Goal: Information Seeking & Learning: Compare options

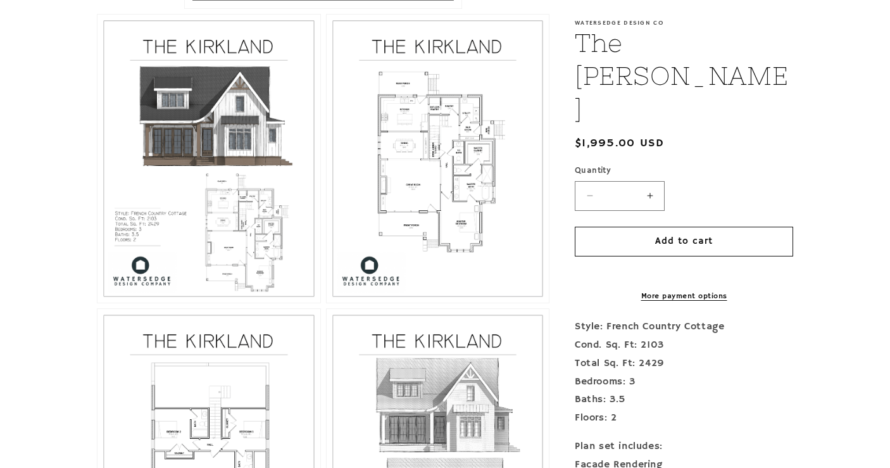
scroll to position [651, 0]
click at [327, 304] on button "Open media 3 in modal" at bounding box center [327, 304] width 0 height 0
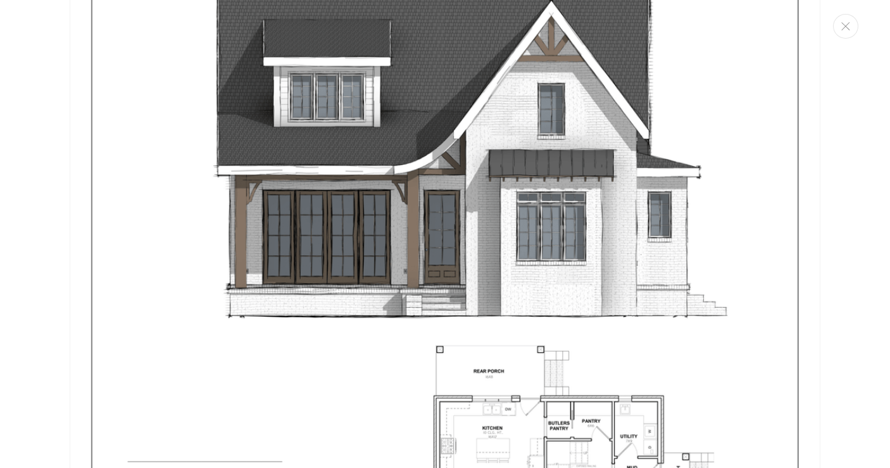
scroll to position [231, 0]
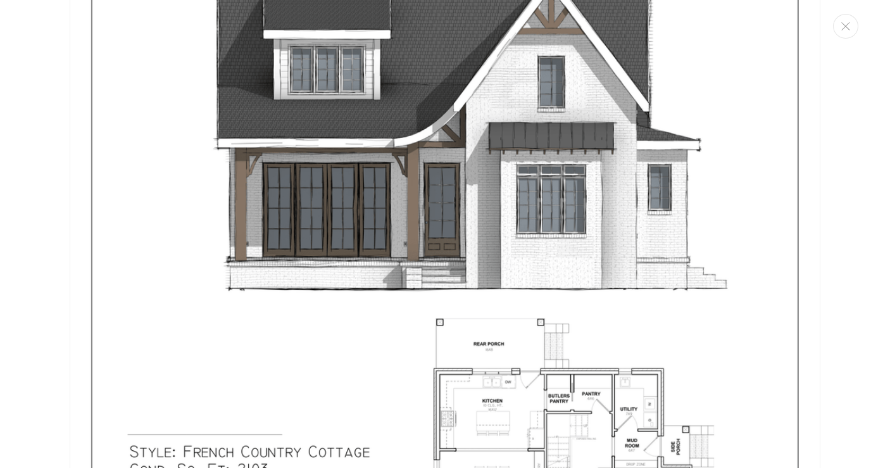
click at [304, 166] on img "Media gallery" at bounding box center [445, 268] width 751 height 972
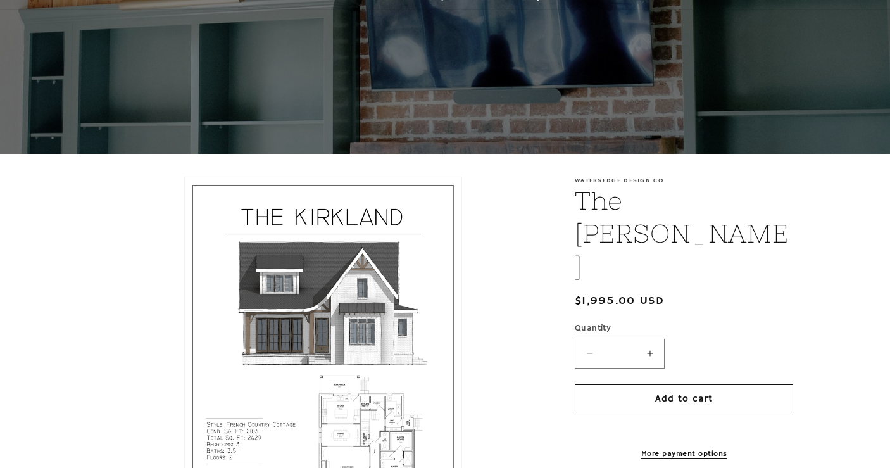
scroll to position [0, 0]
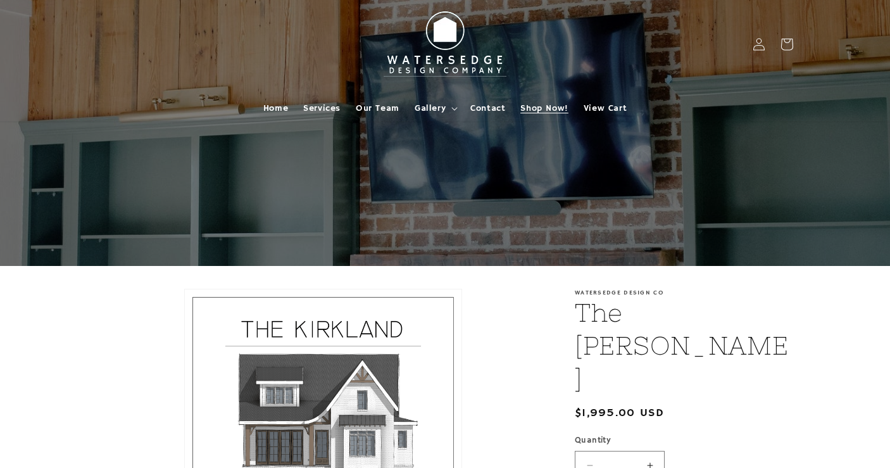
click at [542, 109] on span "Shop Now!" at bounding box center [543, 108] width 47 height 11
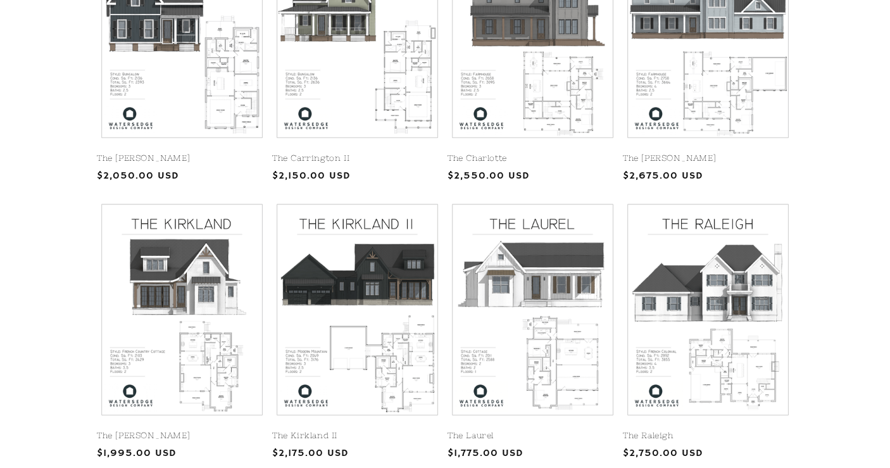
scroll to position [412, 0]
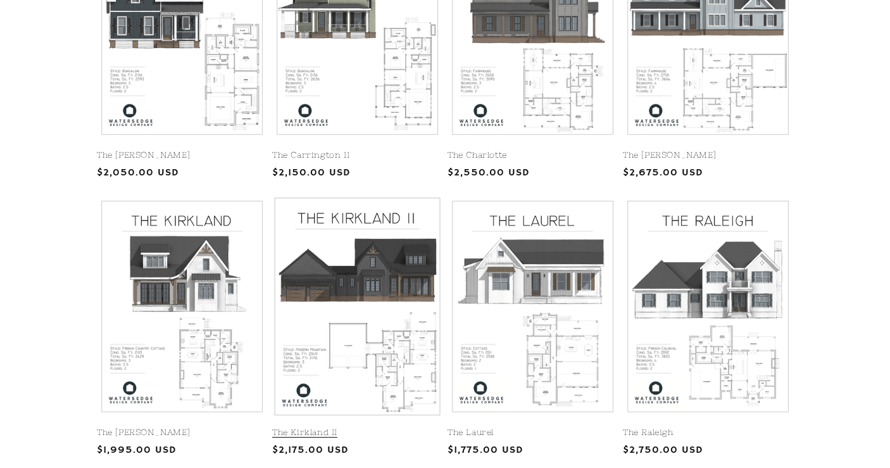
click at [324, 427] on link "The Kirkland II" at bounding box center [357, 432] width 170 height 11
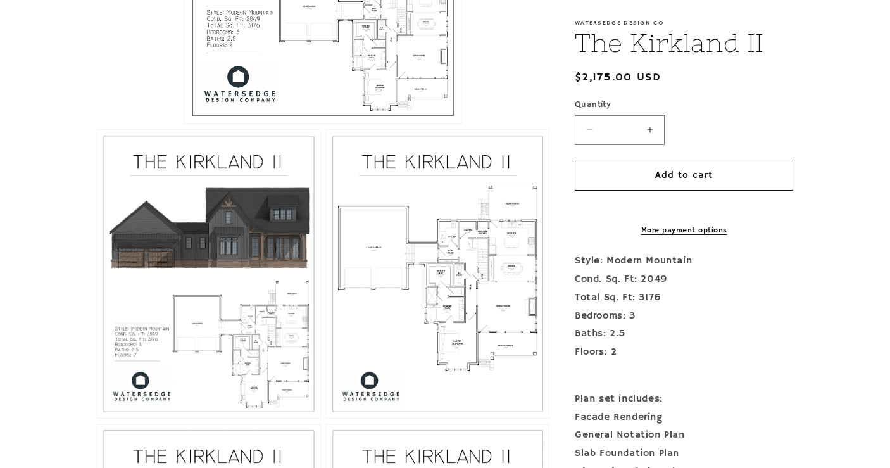
scroll to position [538, 0]
click at [327, 417] on button "Open media 3 in modal" at bounding box center [327, 417] width 0 height 0
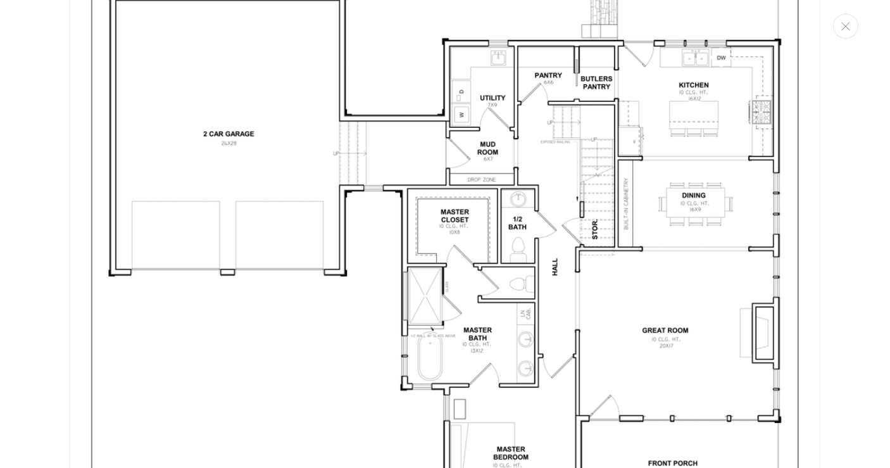
scroll to position [2240, 0]
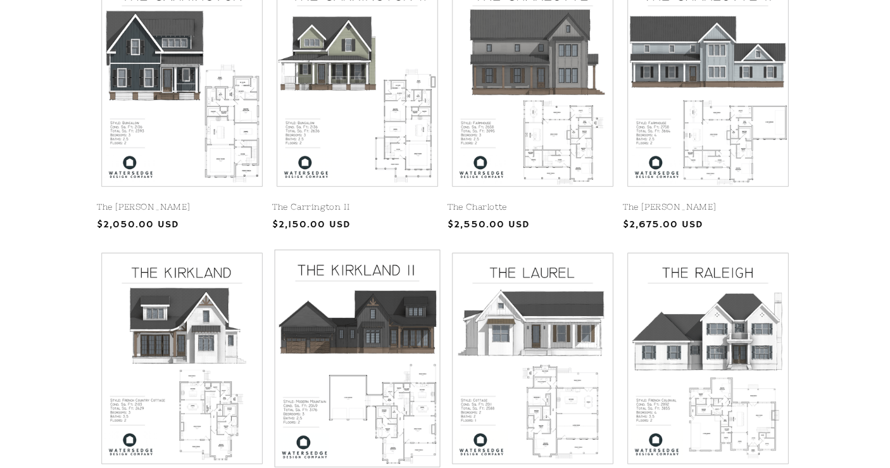
scroll to position [375, 0]
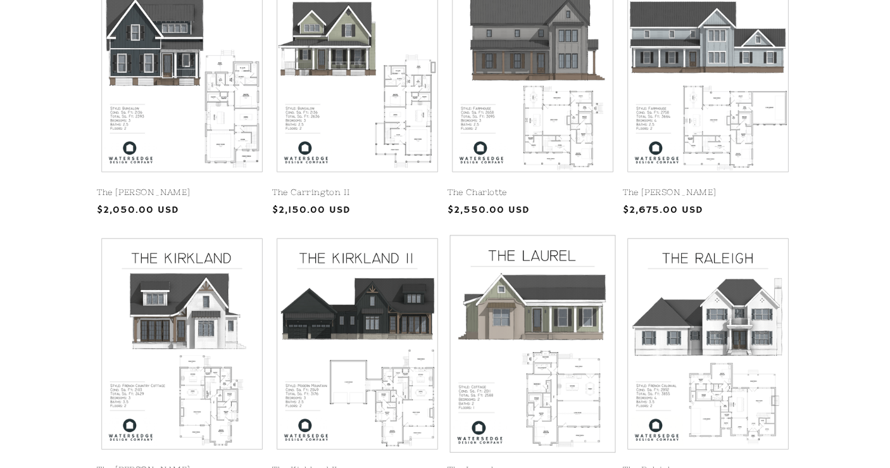
click at [562, 465] on link "The Laurel" at bounding box center [533, 470] width 170 height 11
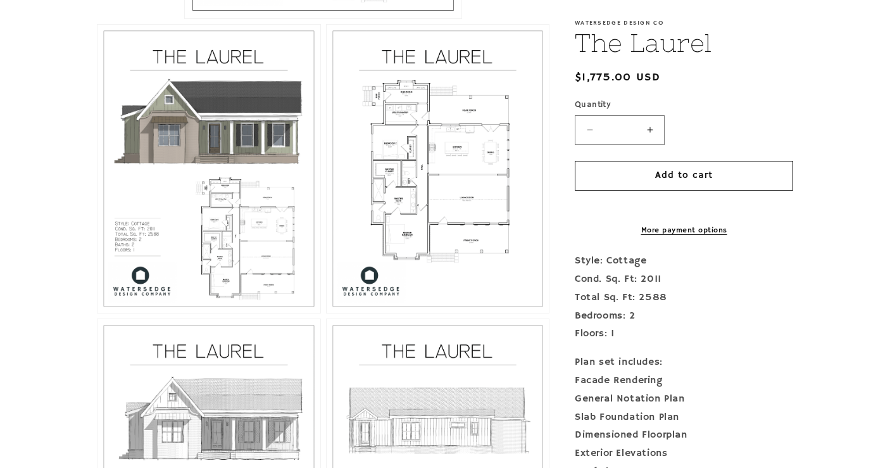
scroll to position [636, 0]
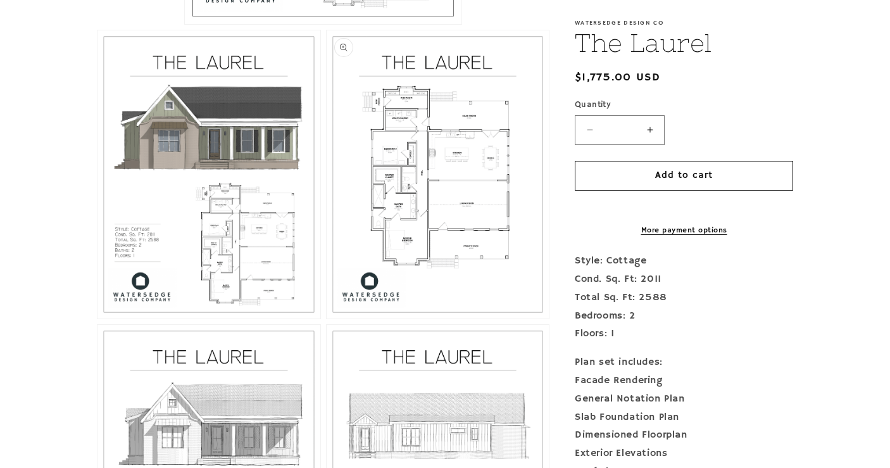
click at [327, 318] on button "Open media 3 in modal" at bounding box center [327, 318] width 0 height 0
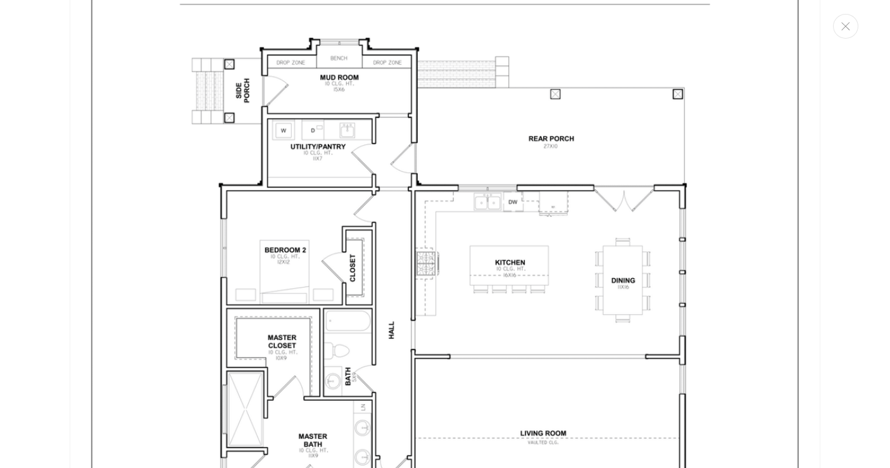
scroll to position [2113, 0]
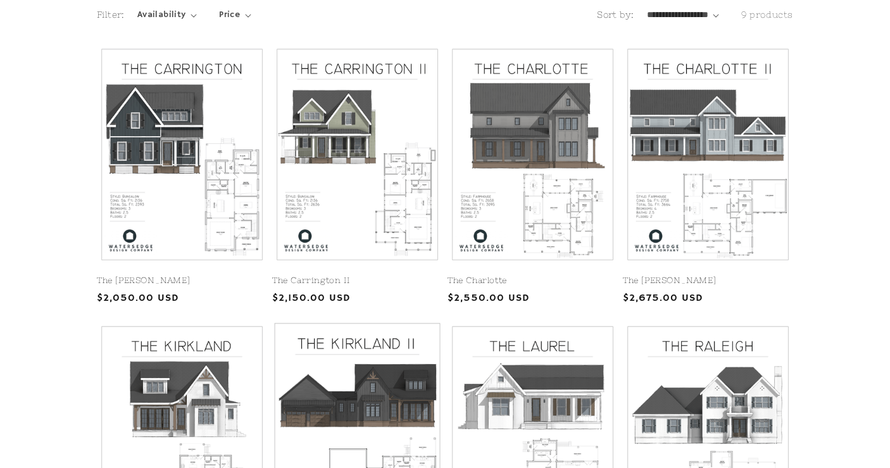
scroll to position [251, 0]
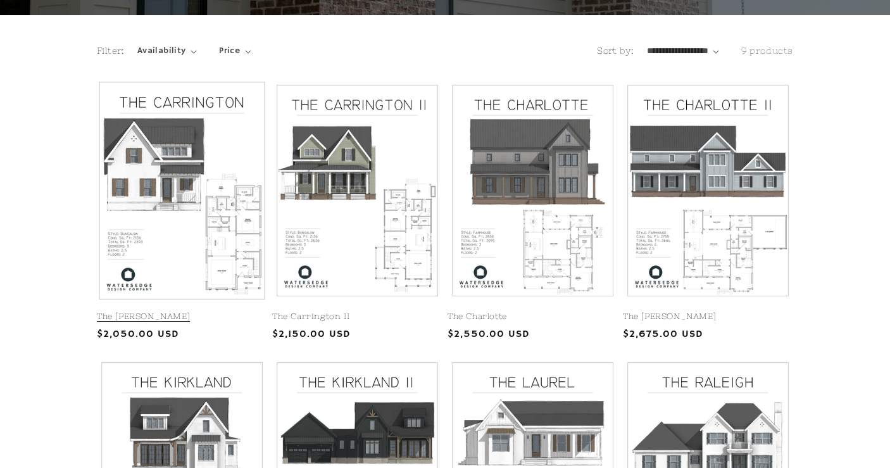
click at [244, 311] on link "The [PERSON_NAME]" at bounding box center [182, 316] width 170 height 11
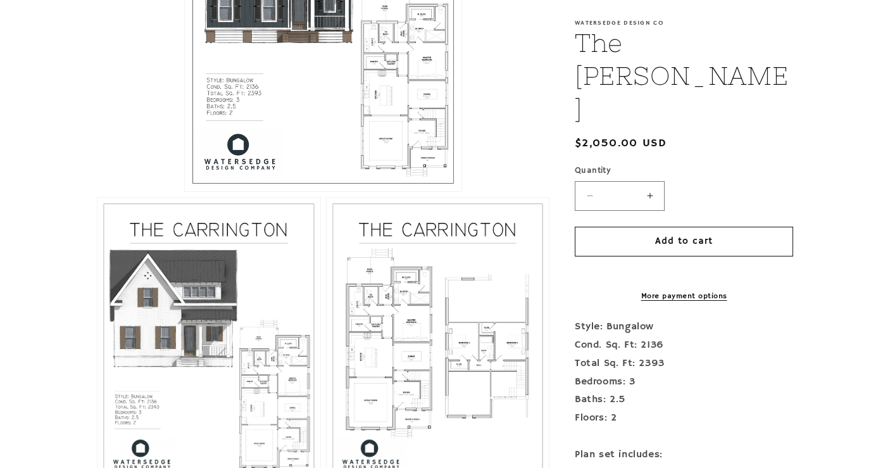
scroll to position [474, 0]
